Goal: Transaction & Acquisition: Purchase product/service

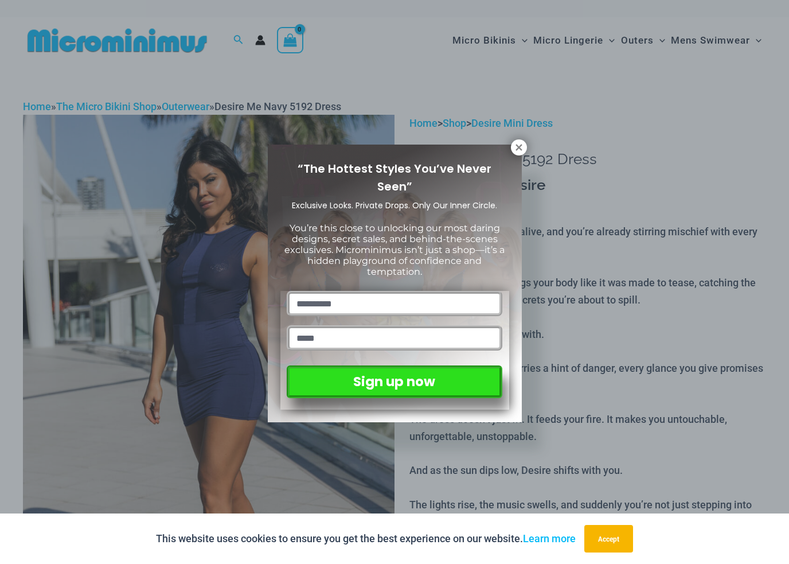
click at [516, 157] on div "“The Hottest Styles You’ve Never Seen” Exclusive Looks. Private Drops. Only Our…" at bounding box center [395, 284] width 254 height 278
click at [515, 150] on icon at bounding box center [519, 147] width 10 height 10
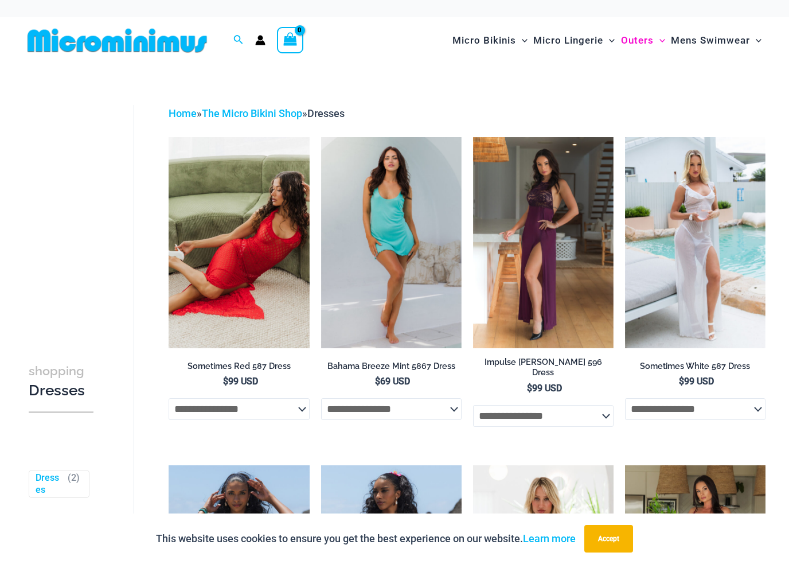
click at [262, 107] on link "The Micro Bikini Shop" at bounding box center [252, 113] width 100 height 12
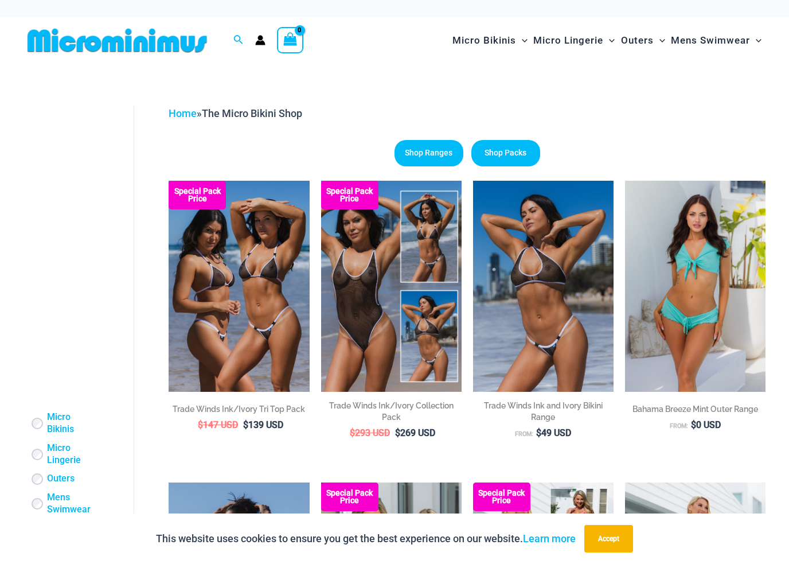
click at [190, 45] on img at bounding box center [117, 41] width 189 height 26
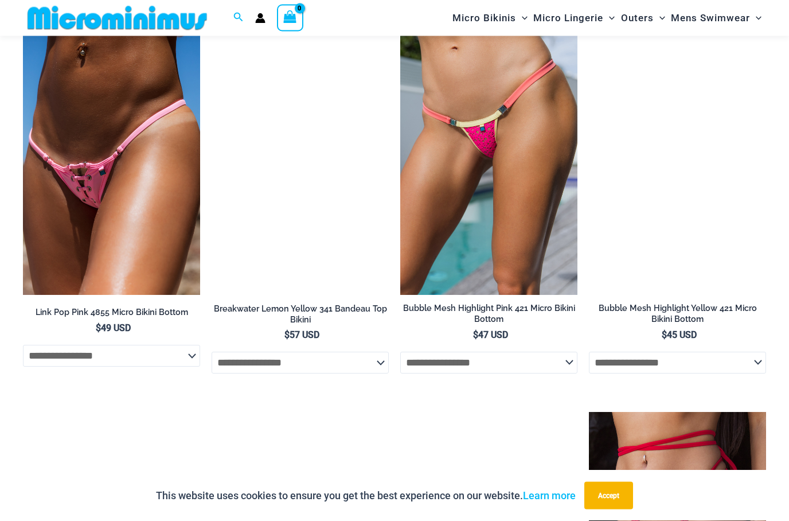
scroll to position [3090, 0]
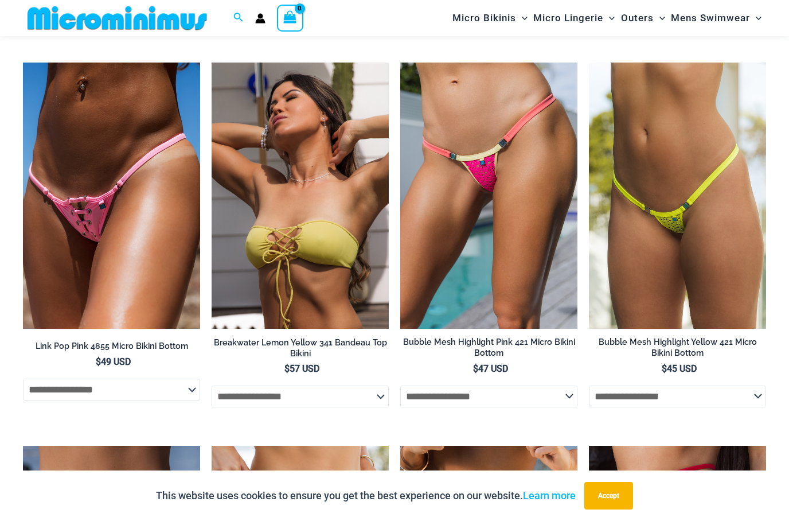
click at [23, 63] on img at bounding box center [23, 63] width 0 height 0
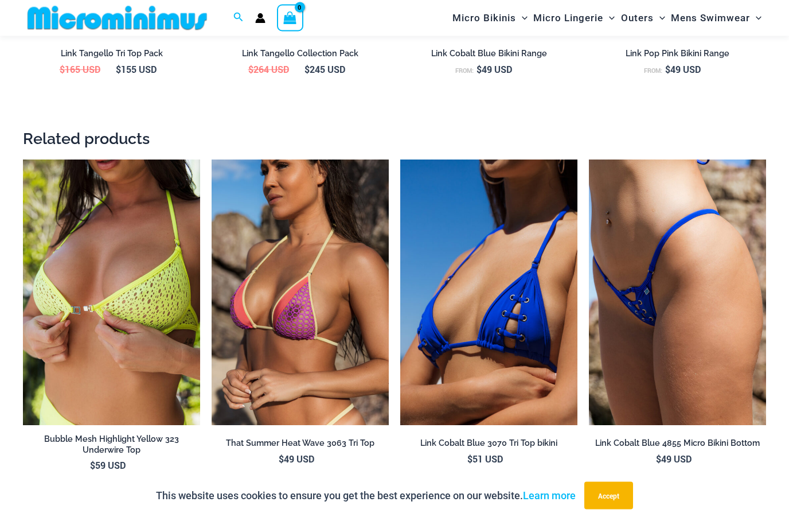
scroll to position [1660, 0]
click at [589, 159] on img at bounding box center [589, 159] width 0 height 0
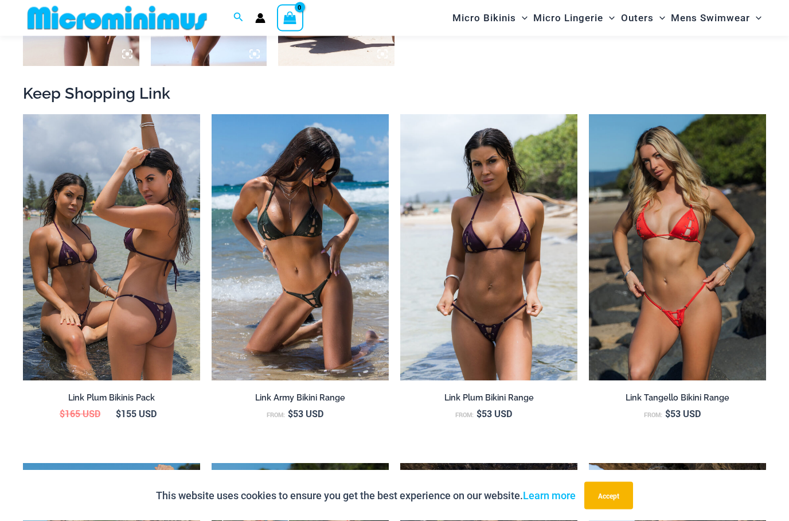
scroll to position [968, 0]
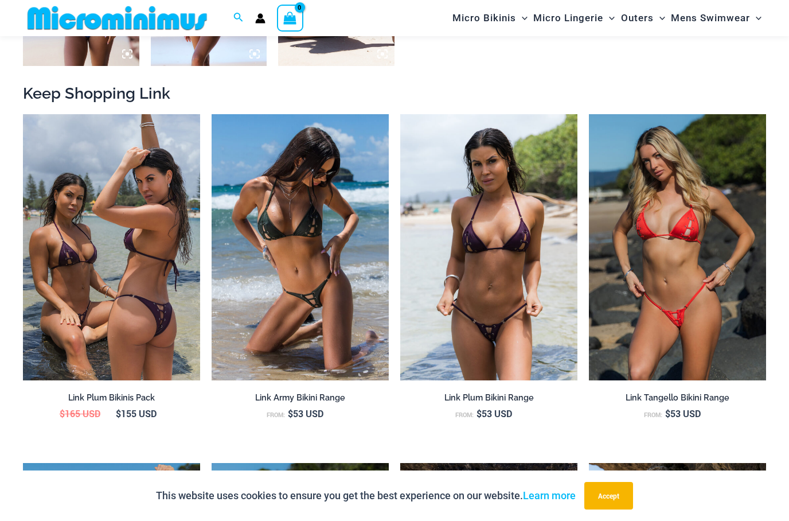
click at [212, 114] on img at bounding box center [212, 114] width 0 height 0
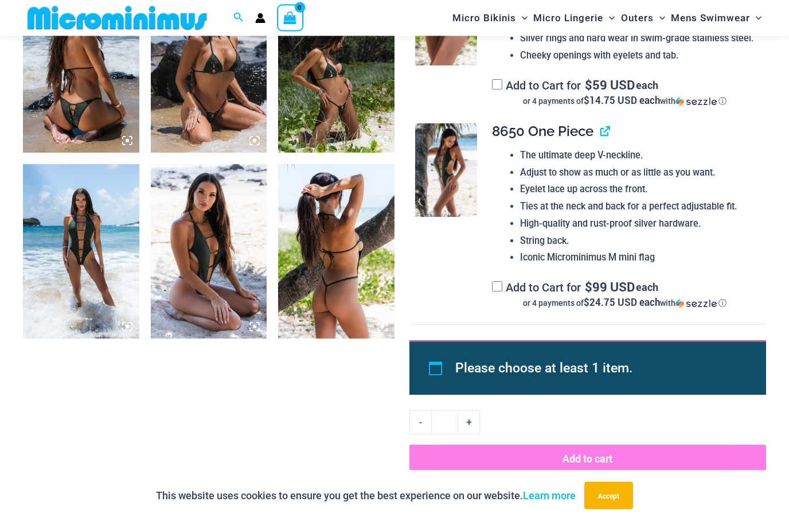
scroll to position [695, 0]
click at [350, 264] on img at bounding box center [336, 251] width 116 height 174
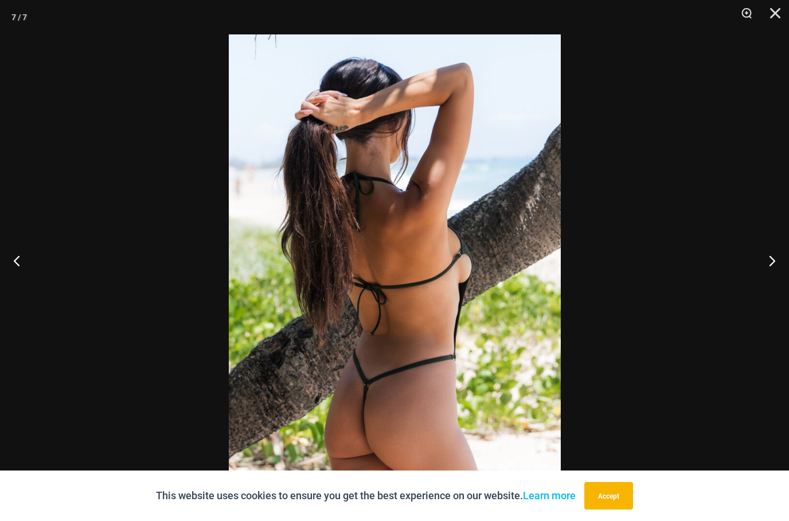
click at [751, 9] on button "Zoom" at bounding box center [742, 17] width 29 height 34
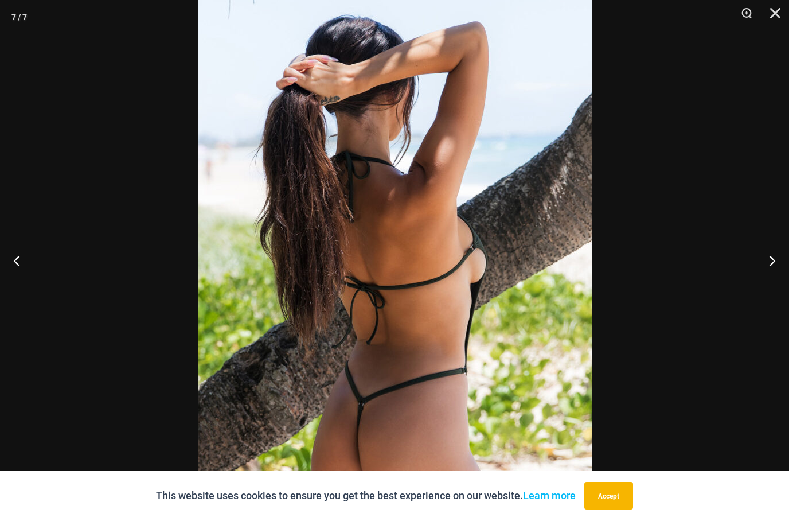
click at [772, 13] on button "Close" at bounding box center [771, 17] width 29 height 34
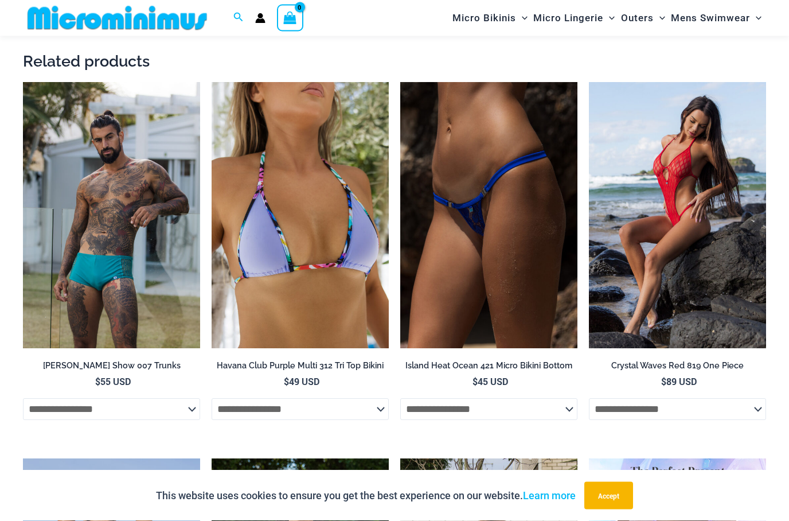
scroll to position [2262, 0]
click at [589, 82] on img at bounding box center [589, 82] width 0 height 0
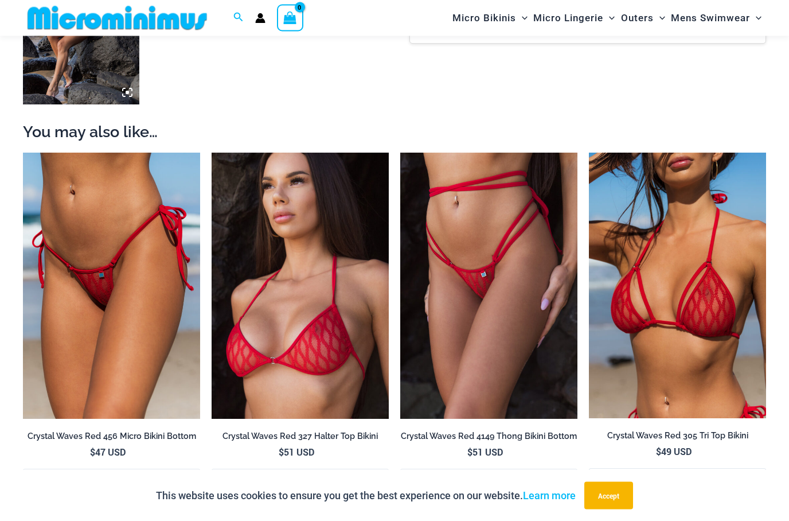
scroll to position [929, 0]
click at [589, 153] on img at bounding box center [589, 153] width 0 height 0
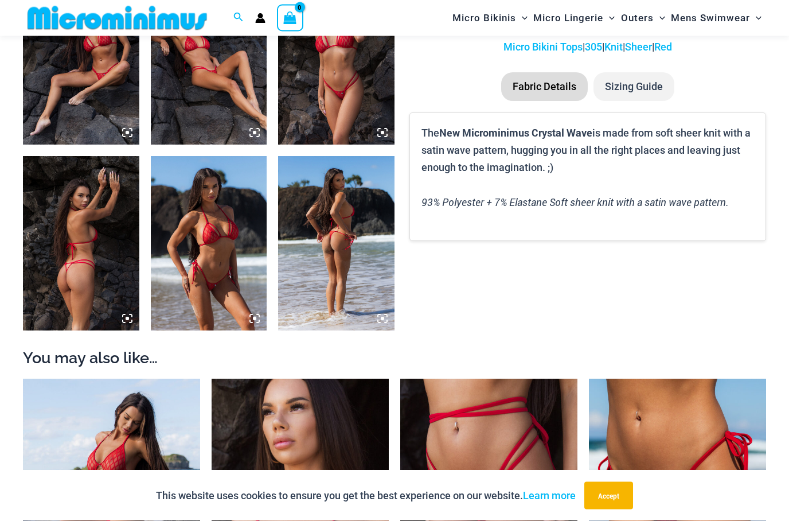
scroll to position [622, 0]
